Goal: Task Accomplishment & Management: Use online tool/utility

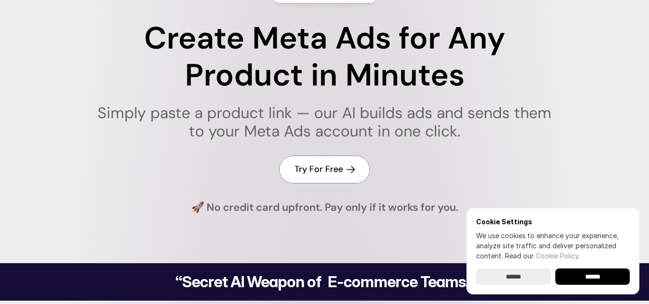
click at [336, 173] on h4 "Try For Free" at bounding box center [318, 169] width 49 height 12
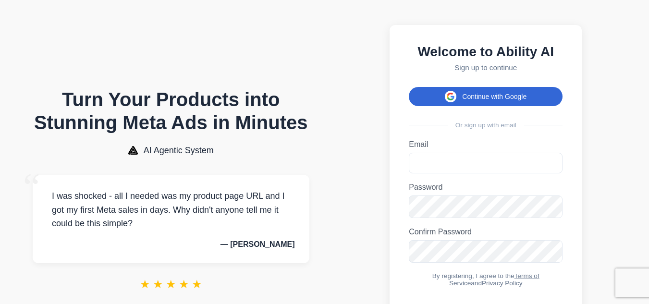
click at [480, 100] on button "Continue with Google" at bounding box center [486, 96] width 154 height 19
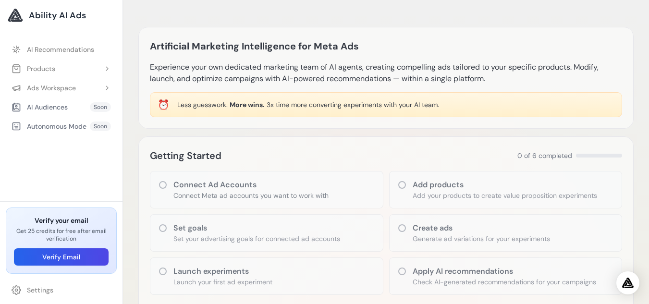
scroll to position [144, 0]
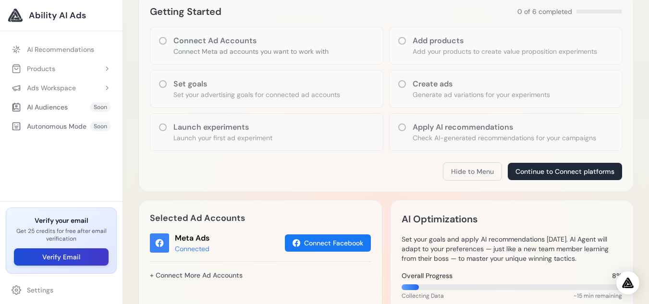
click at [83, 257] on button "Verify Email" at bounding box center [61, 256] width 95 height 17
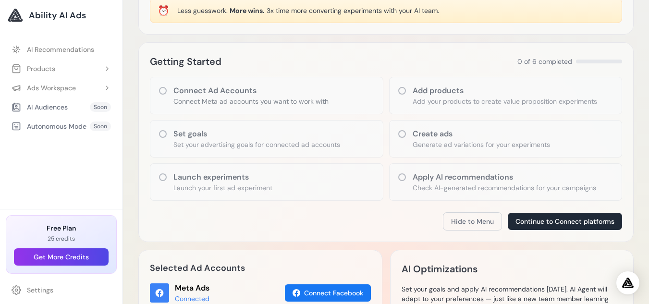
scroll to position [96, 0]
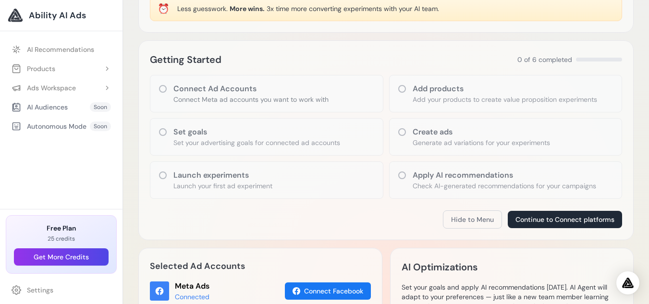
click at [414, 132] on h3 "Create ads" at bounding box center [481, 132] width 137 height 12
click at [396, 130] on div "Create ads Generate ad variations for your experiments" at bounding box center [505, 136] width 233 height 37
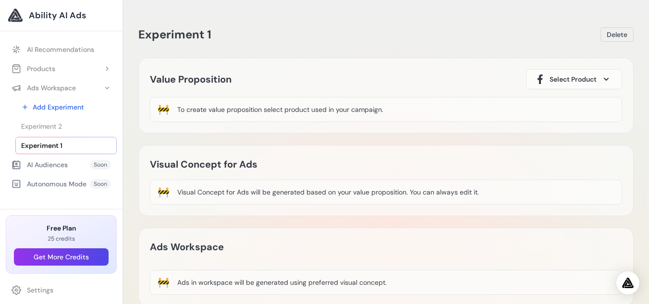
click at [597, 72] on button "Select Product" at bounding box center [574, 79] width 96 height 20
click at [579, 76] on span "Select Product" at bounding box center [572, 79] width 47 height 10
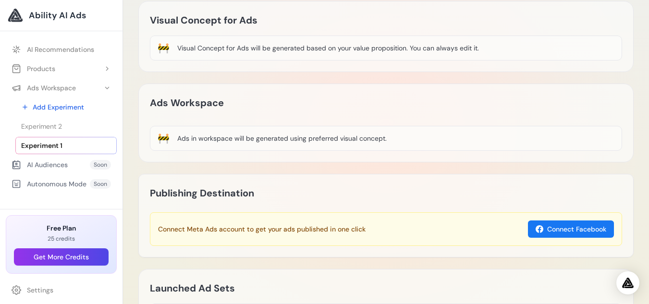
scroll to position [236, 0]
